Goal: Task Accomplishment & Management: Manage account settings

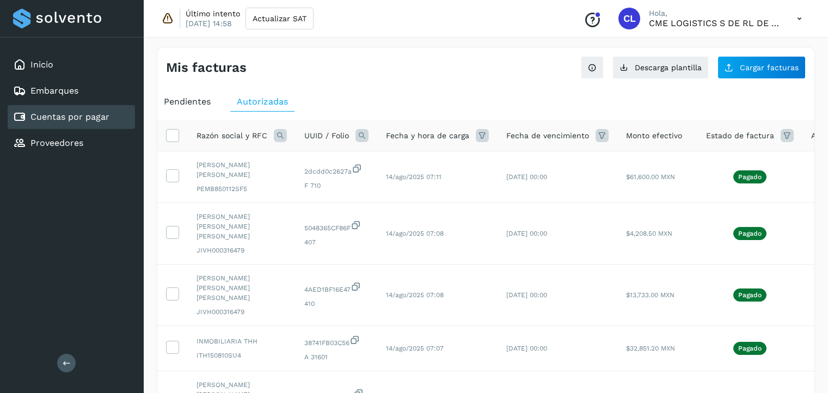
select select "**"
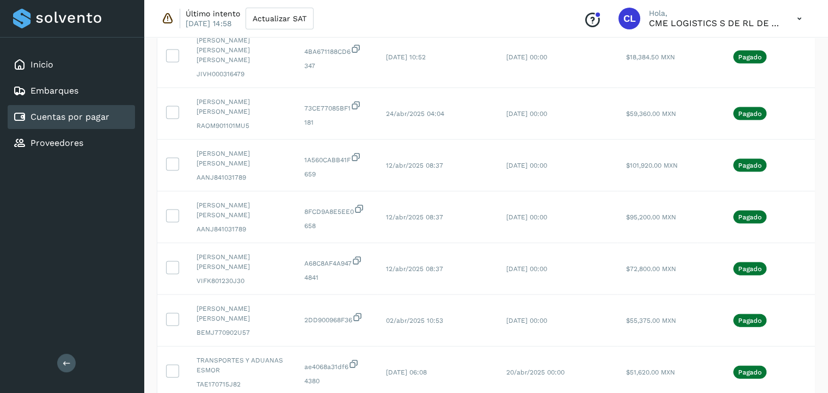
click at [57, 120] on link "Cuentas por pagar" at bounding box center [69, 117] width 79 height 10
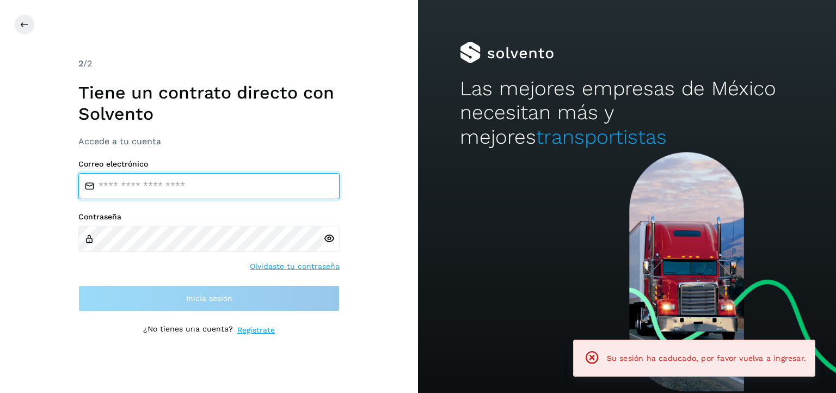
type input "**********"
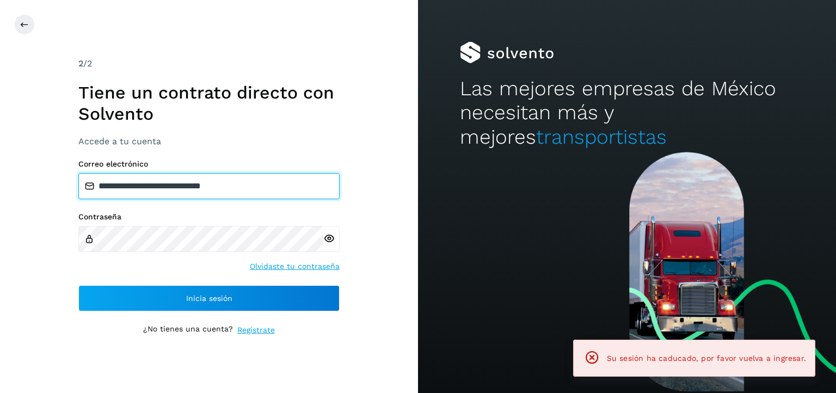
click at [278, 193] on input "**********" at bounding box center [208, 186] width 261 height 26
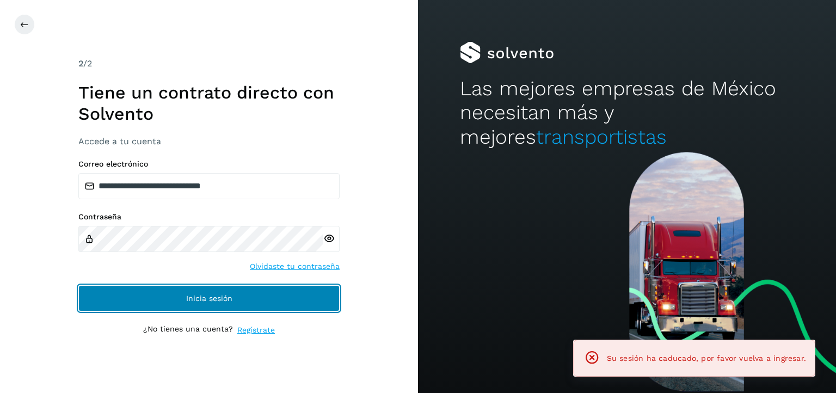
click at [285, 296] on button "Inicia sesión" at bounding box center [208, 298] width 261 height 26
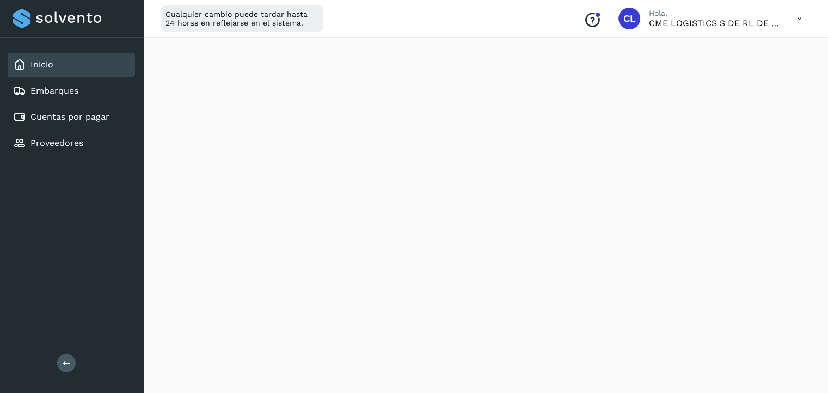
scroll to position [149, 0]
click at [78, 121] on div "Cuentas por pagar" at bounding box center [61, 117] width 96 height 13
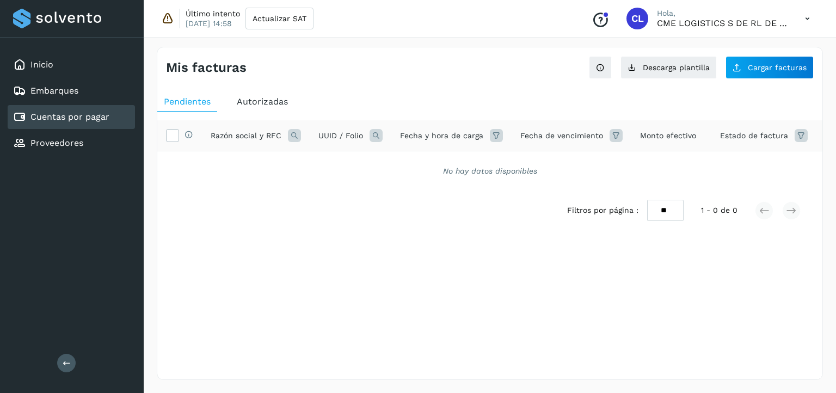
click at [273, 107] on div "Autorizadas" at bounding box center [262, 102] width 64 height 20
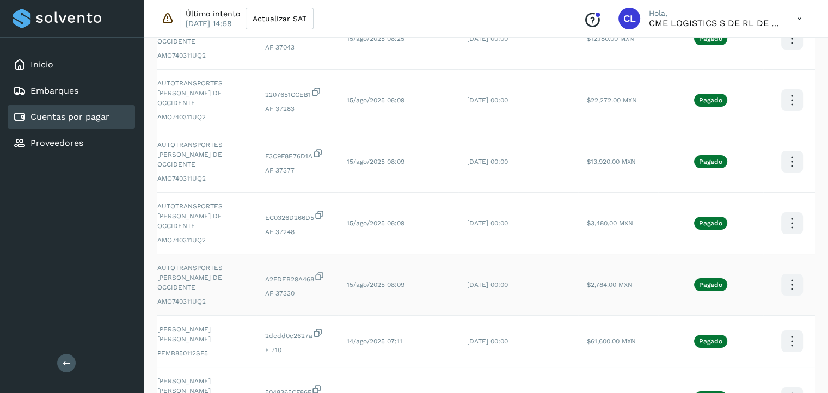
scroll to position [0, 39]
click at [788, 52] on icon at bounding box center [793, 39] width 26 height 26
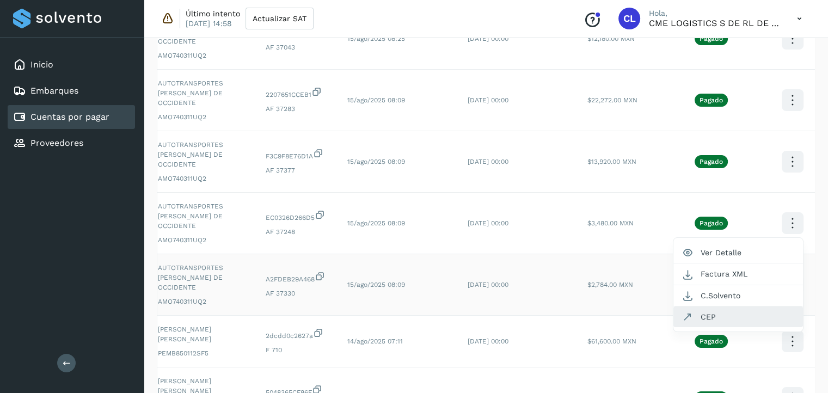
click at [730, 316] on button "CEP" at bounding box center [738, 317] width 130 height 21
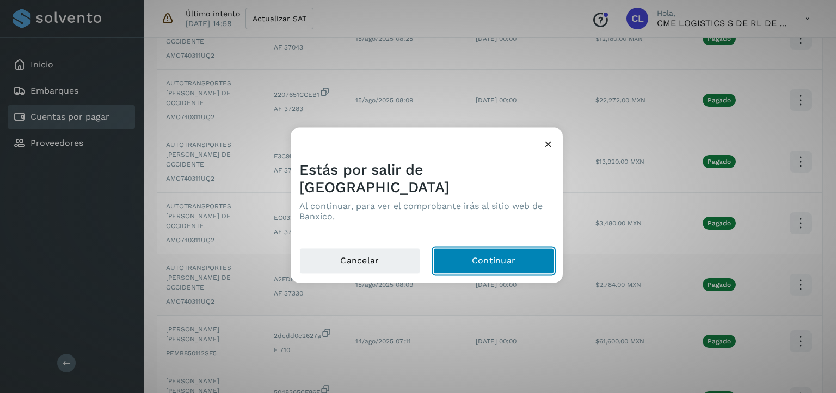
click at [528, 253] on button "Continuar" at bounding box center [493, 261] width 121 height 26
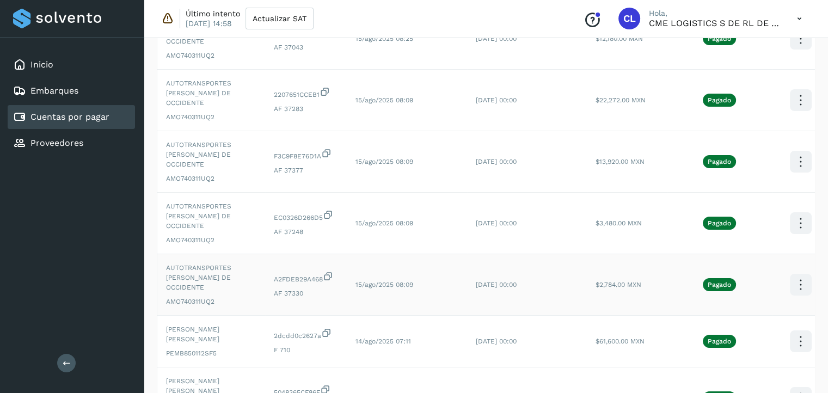
click at [800, 52] on icon at bounding box center [801, 39] width 26 height 26
click at [730, 298] on button "C.Solvento" at bounding box center [747, 295] width 130 height 21
click at [789, 52] on icon at bounding box center [801, 39] width 26 height 26
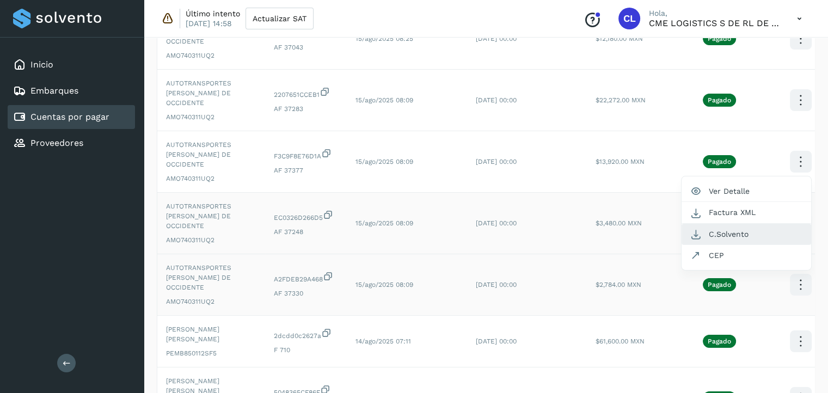
click at [753, 229] on button "C.Solvento" at bounding box center [747, 234] width 130 height 21
click at [793, 52] on icon at bounding box center [801, 39] width 26 height 26
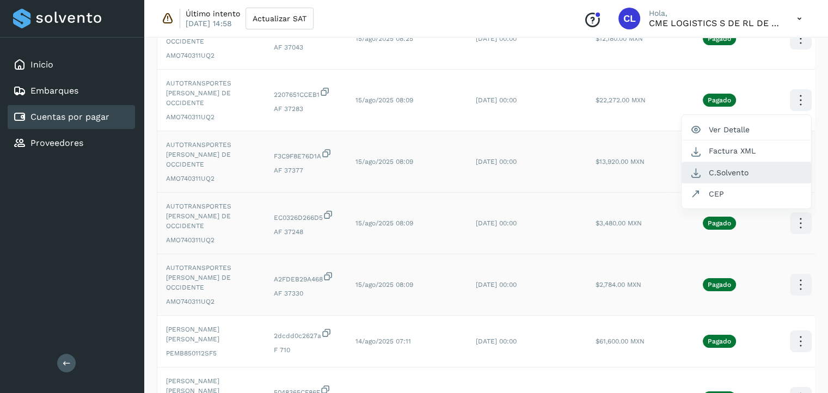
click at [751, 173] on button "C.Solvento" at bounding box center [747, 172] width 130 height 21
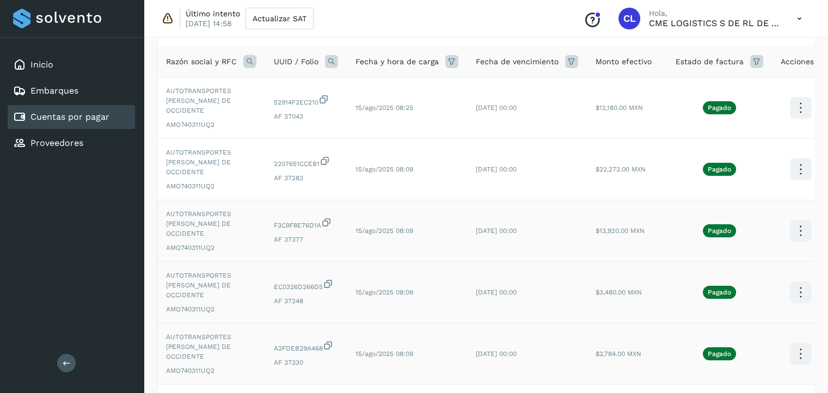
scroll to position [71, 0]
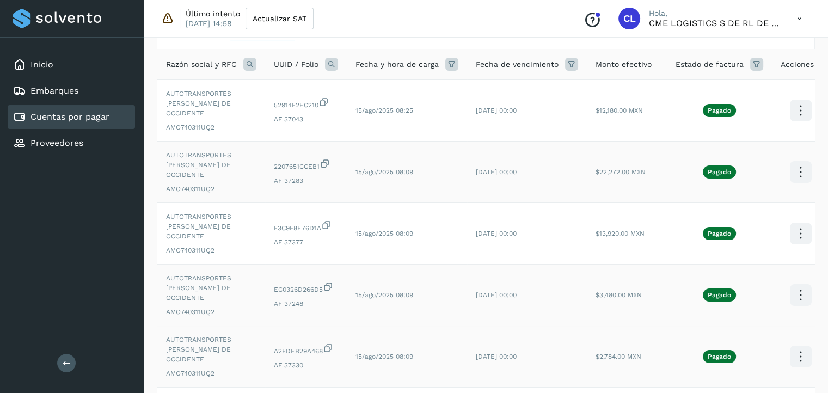
click at [799, 124] on icon at bounding box center [801, 111] width 26 height 26
click at [739, 182] on button "C.Solvento" at bounding box center [747, 183] width 130 height 21
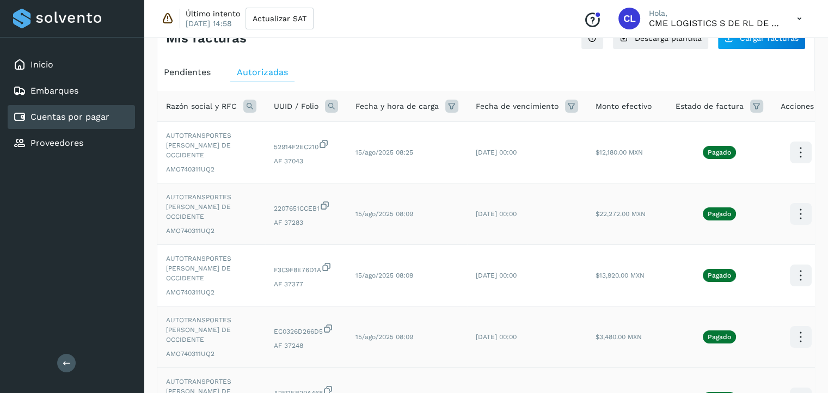
scroll to position [28, 0]
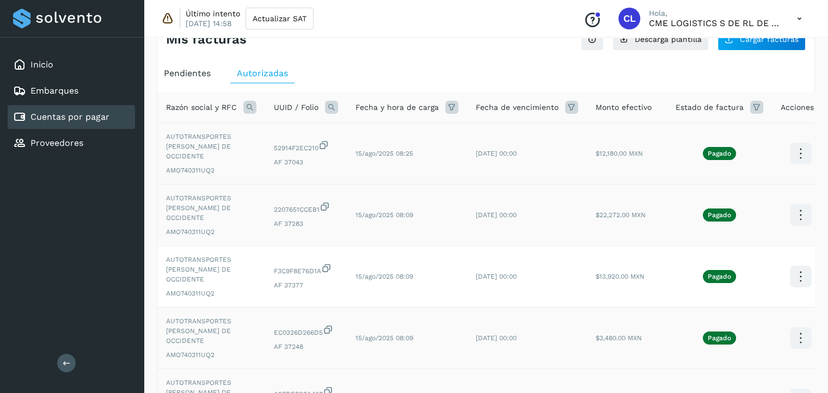
click at [792, 149] on icon at bounding box center [801, 154] width 26 height 26
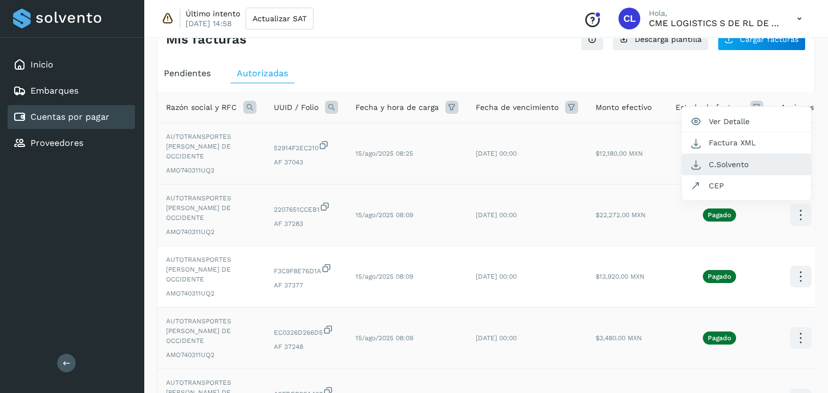
click at [731, 165] on button "C.Solvento" at bounding box center [747, 164] width 130 height 21
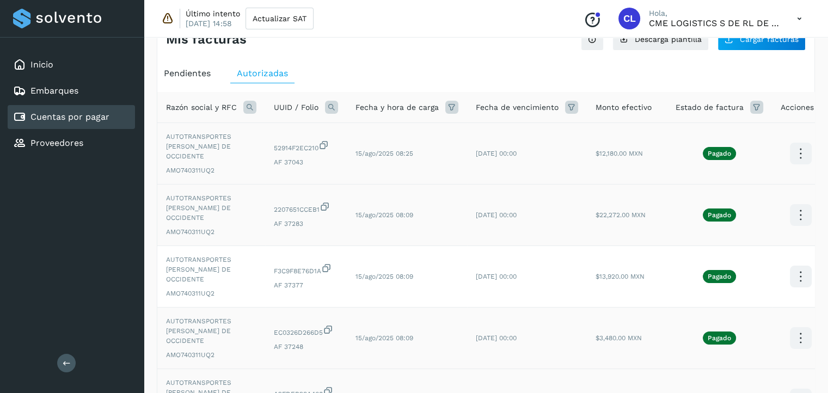
scroll to position [0, 0]
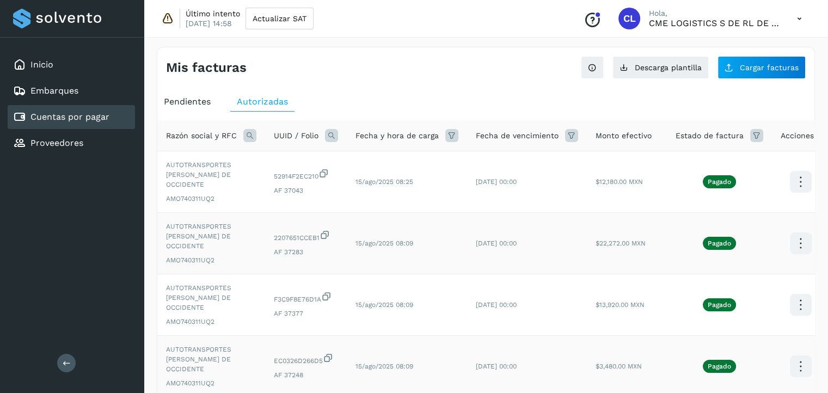
click at [249, 133] on icon at bounding box center [249, 135] width 13 height 13
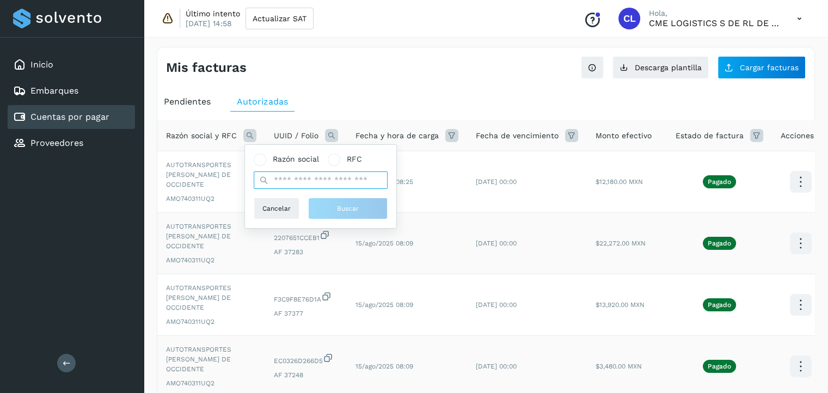
click at [314, 179] on input "text" at bounding box center [321, 179] width 134 height 17
type input "*********"
click at [340, 205] on span "Buscar" at bounding box center [348, 209] width 22 height 10
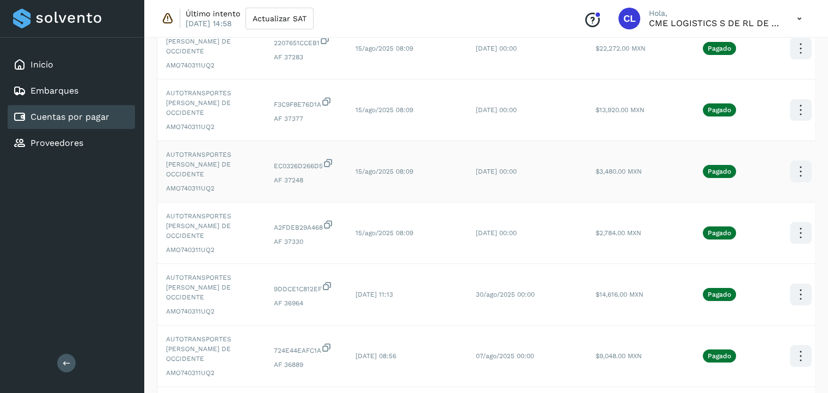
scroll to position [240, 0]
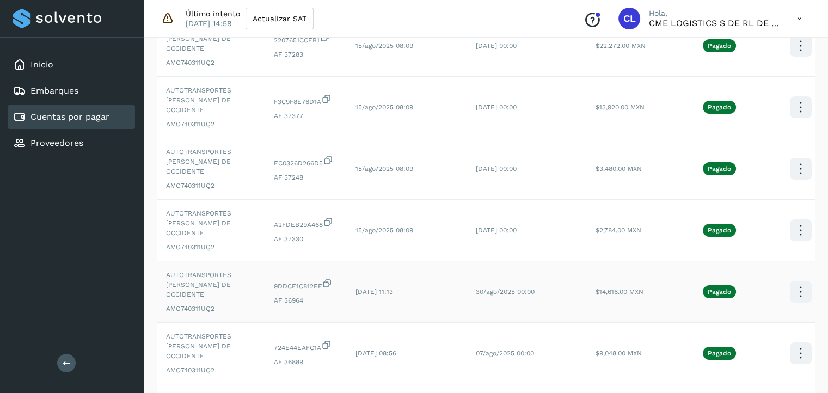
click at [723, 303] on button "C.Solvento" at bounding box center [747, 302] width 130 height 21
